Goal: Transaction & Acquisition: Purchase product/service

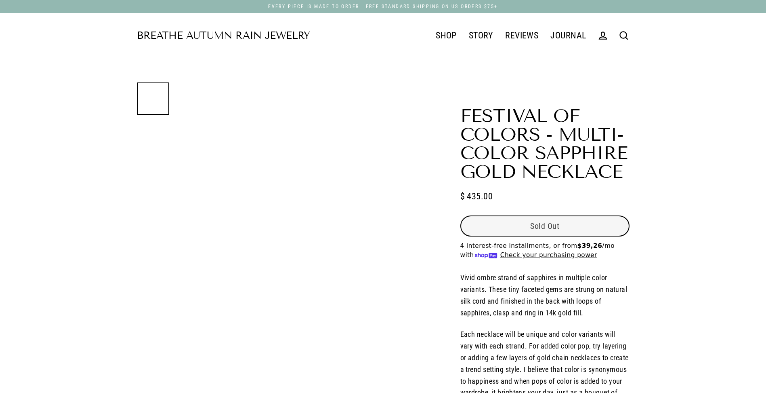
select select "3"
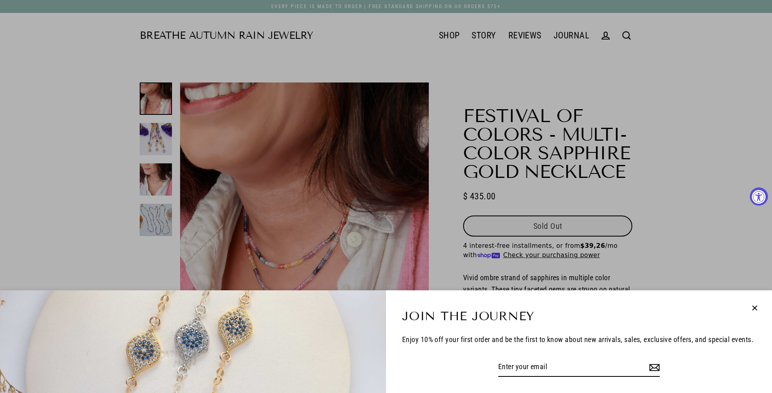
click at [753, 307] on icon "button" at bounding box center [755, 308] width 11 height 11
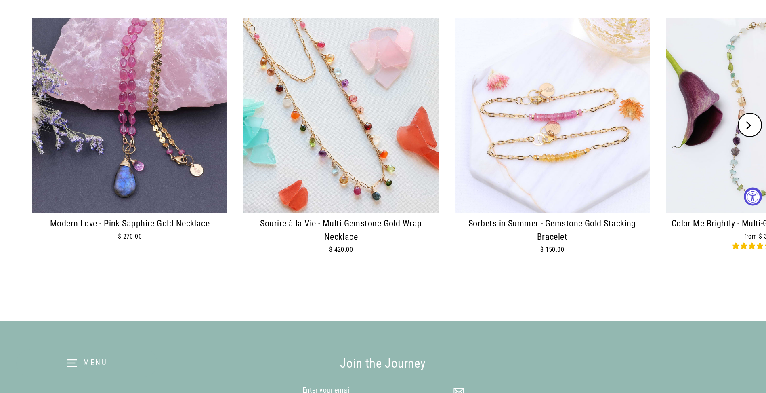
scroll to position [1172, 0]
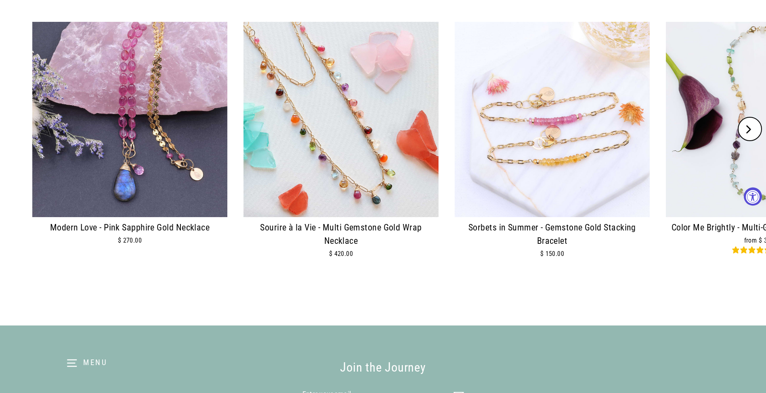
click at [324, 132] on img at bounding box center [341, 119] width 195 height 195
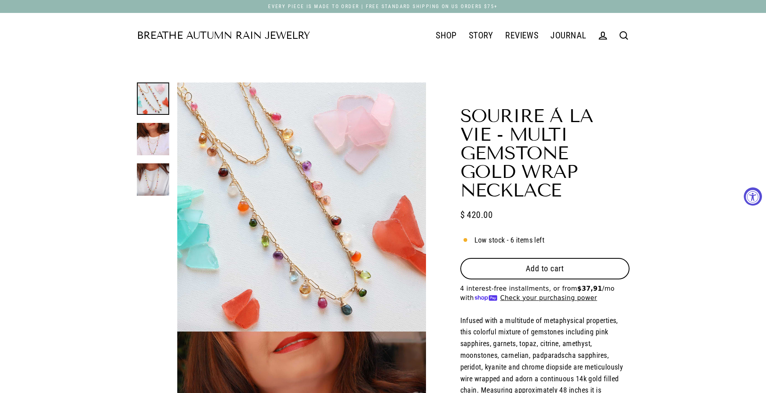
select select "3"
click at [526, 263] on span "Add to cart" at bounding box center [545, 268] width 38 height 10
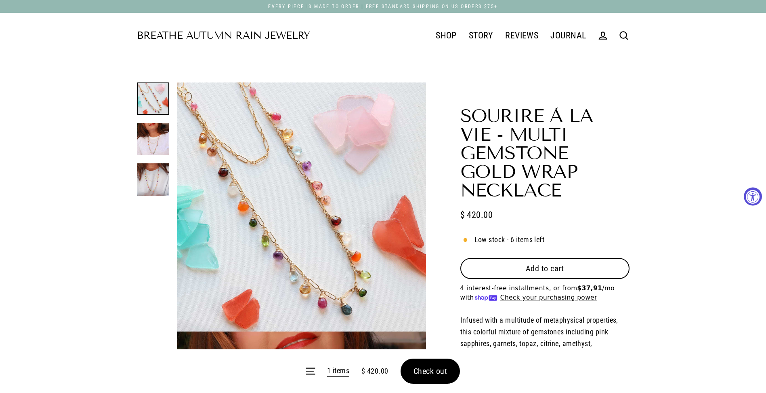
click at [430, 372] on form "Menu 1 items $ 420.00 Check out" at bounding box center [383, 371] width 766 height 44
click at [551, 263] on span "Add to cart" at bounding box center [545, 268] width 38 height 10
click at [432, 374] on form "Menu 2 items $ 840.00 Check out" at bounding box center [383, 371] width 766 height 44
click at [440, 368] on form "Menu 2 items $ 840.00 Check out" at bounding box center [383, 371] width 766 height 44
click at [421, 376] on button "Check out" at bounding box center [431, 370] width 60 height 25
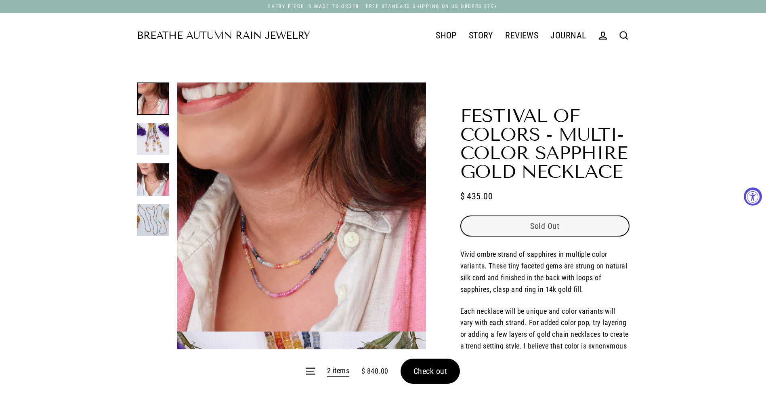
select select "3"
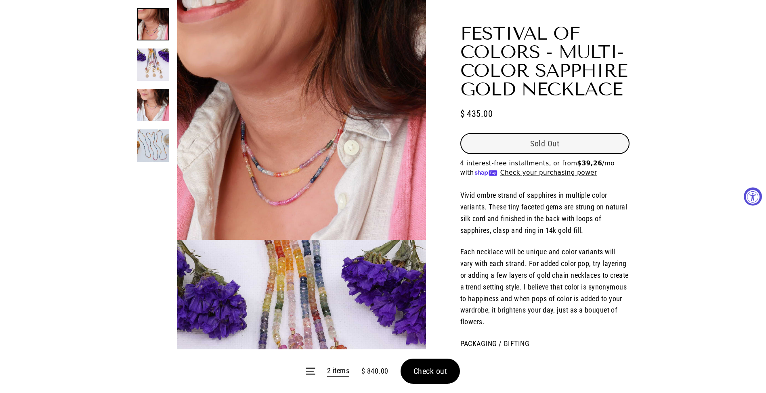
scroll to position [162, 0]
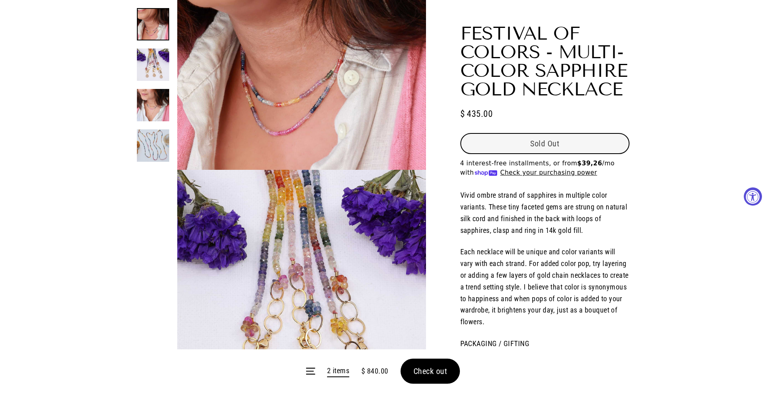
click at [431, 383] on button "Check out" at bounding box center [431, 370] width 60 height 25
